Goal: Information Seeking & Learning: Check status

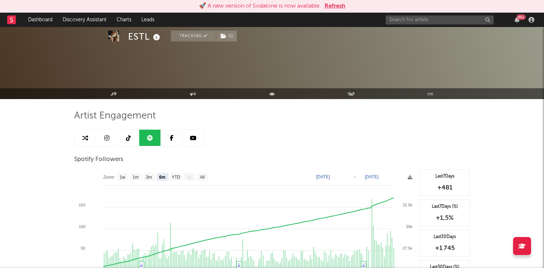
select select "6m"
select select "1w"
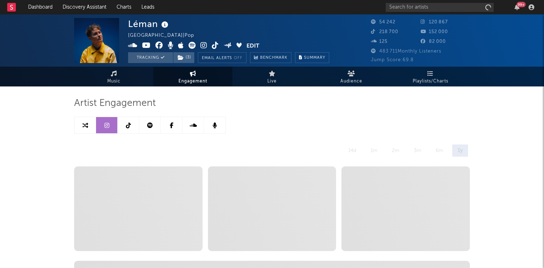
select select "6m"
click at [517, 5] on div "99 +" at bounding box center [520, 4] width 9 height 5
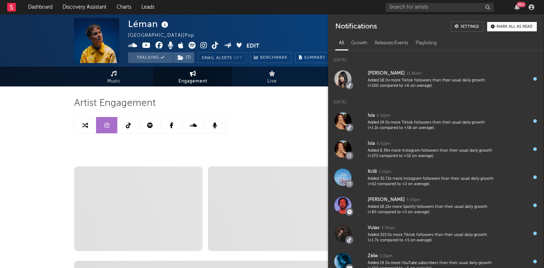
click at [517, 5] on div "99 +" at bounding box center [520, 4] width 9 height 5
